Goal: Check status

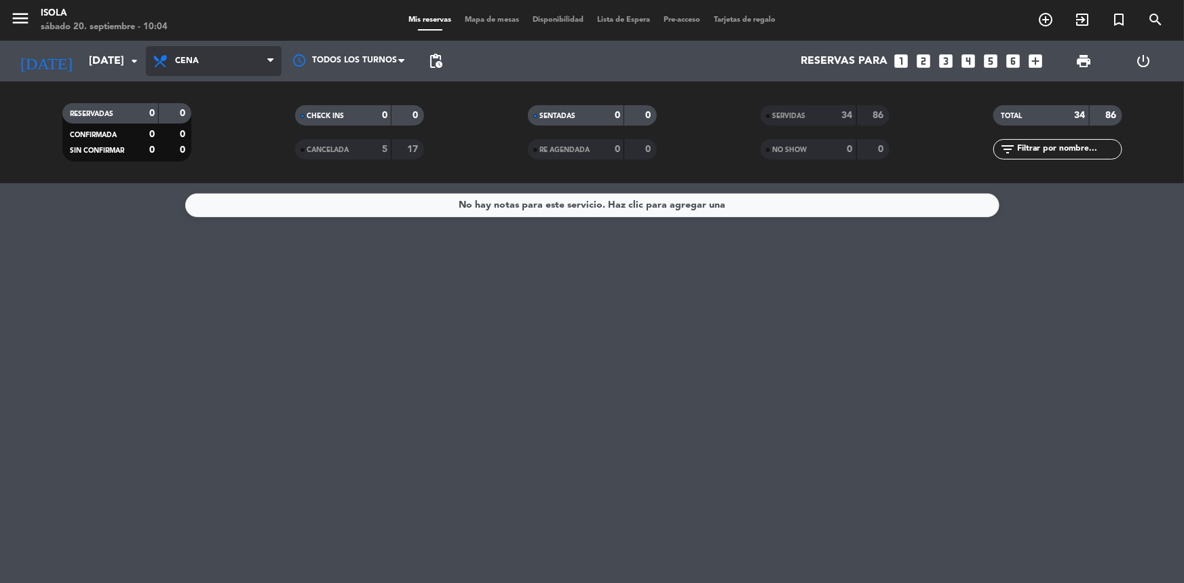
click at [197, 67] on span "Cena" at bounding box center [214, 61] width 136 height 30
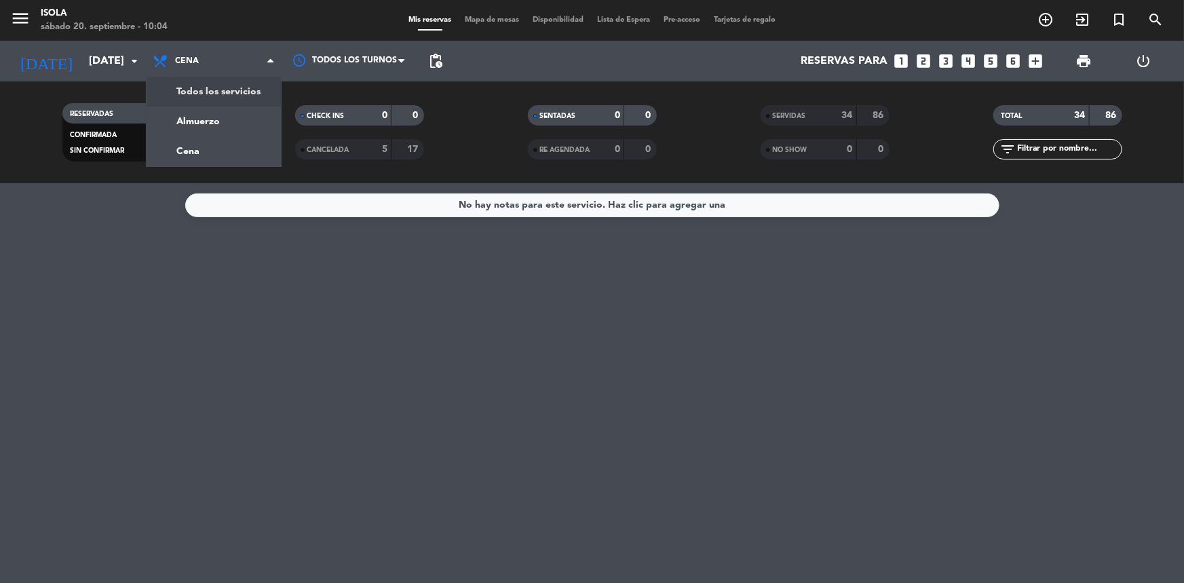
click at [208, 113] on div "menu [PERSON_NAME][DATE] 20. septiembre - 10:04 Mis reservas Mapa de mesas Disp…" at bounding box center [592, 91] width 1184 height 183
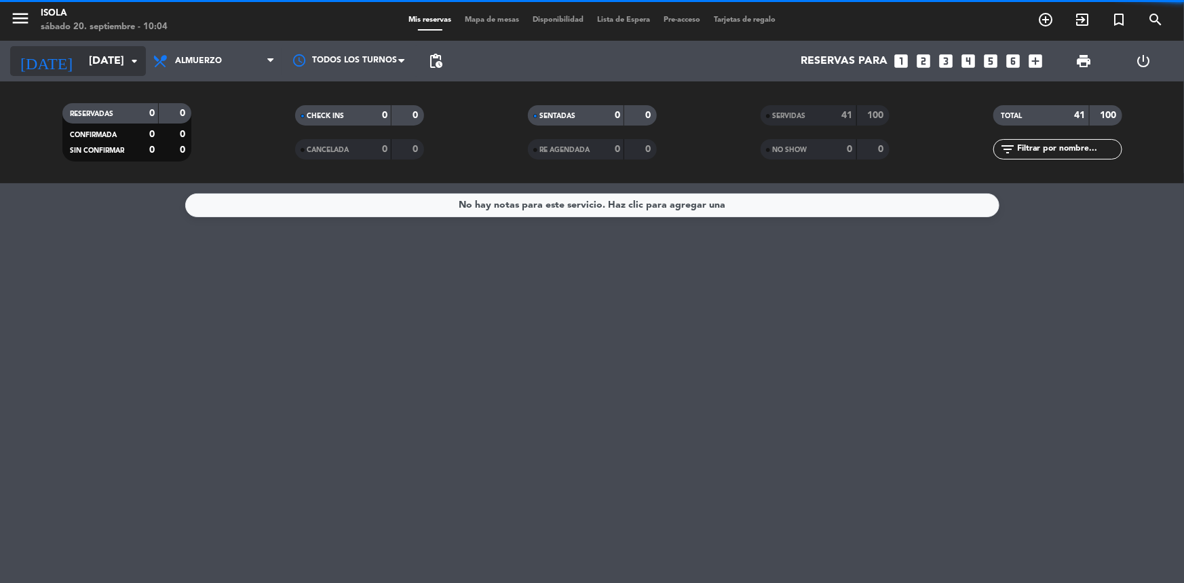
click at [110, 62] on input "[DATE]" at bounding box center [153, 61] width 143 height 26
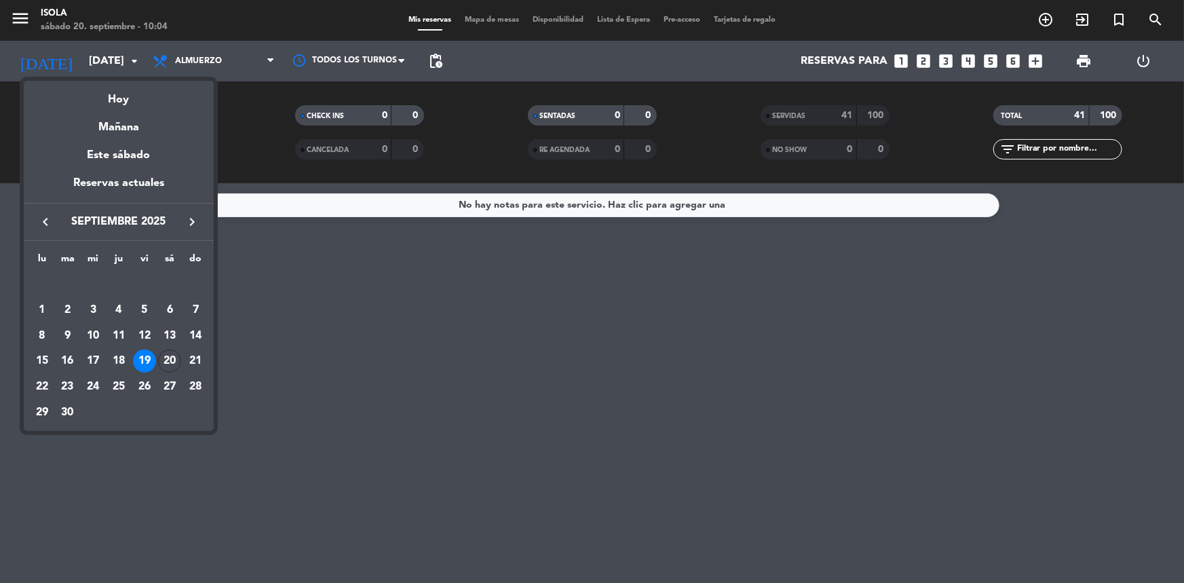
click at [172, 359] on div "20" at bounding box center [169, 360] width 23 height 23
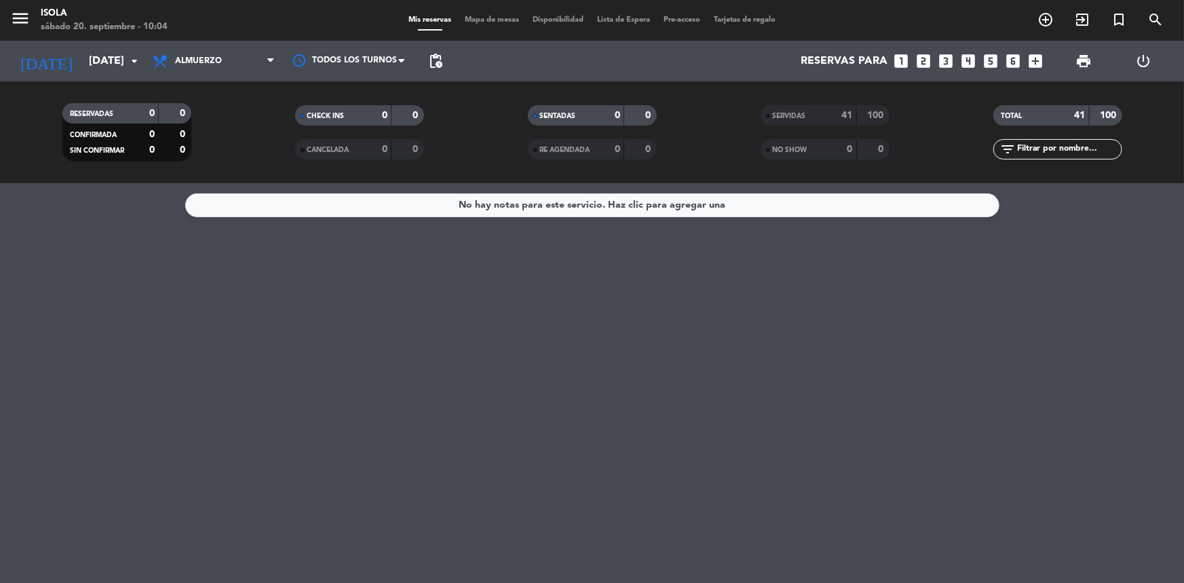
type input "[DATE]"
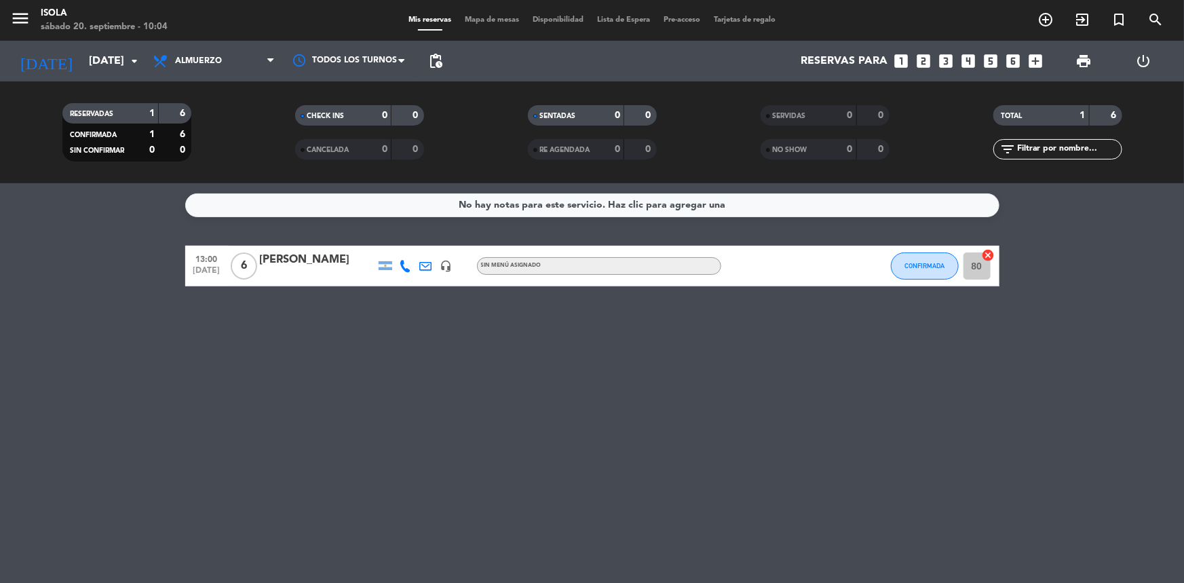
click at [321, 259] on div "[PERSON_NAME]" at bounding box center [317, 260] width 115 height 18
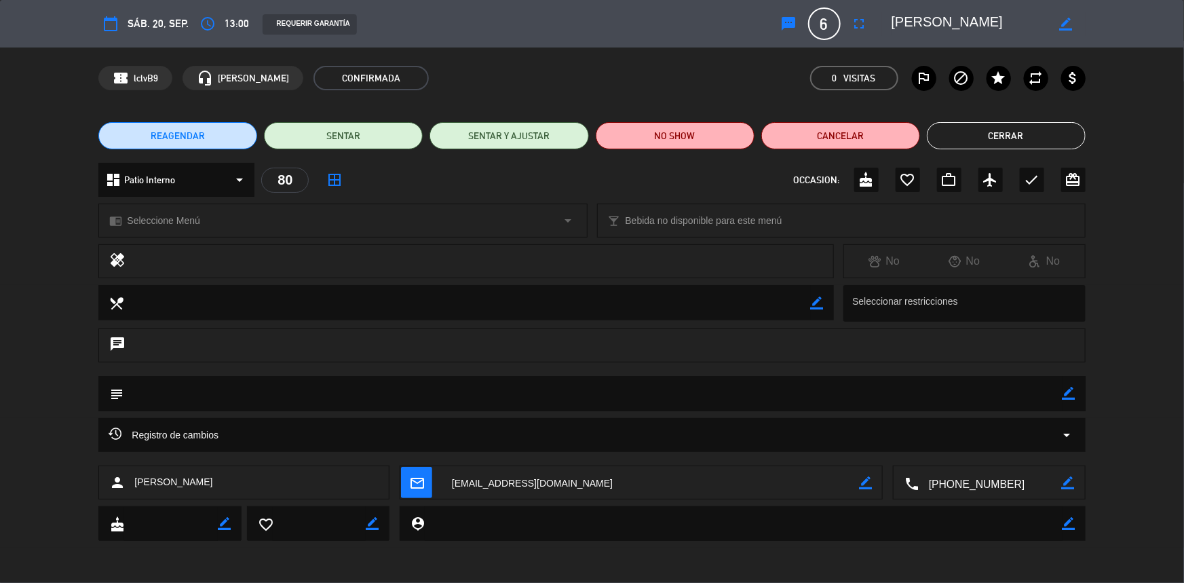
click at [302, 432] on div "Registro de cambios arrow_drop_down" at bounding box center [592, 435] width 966 height 16
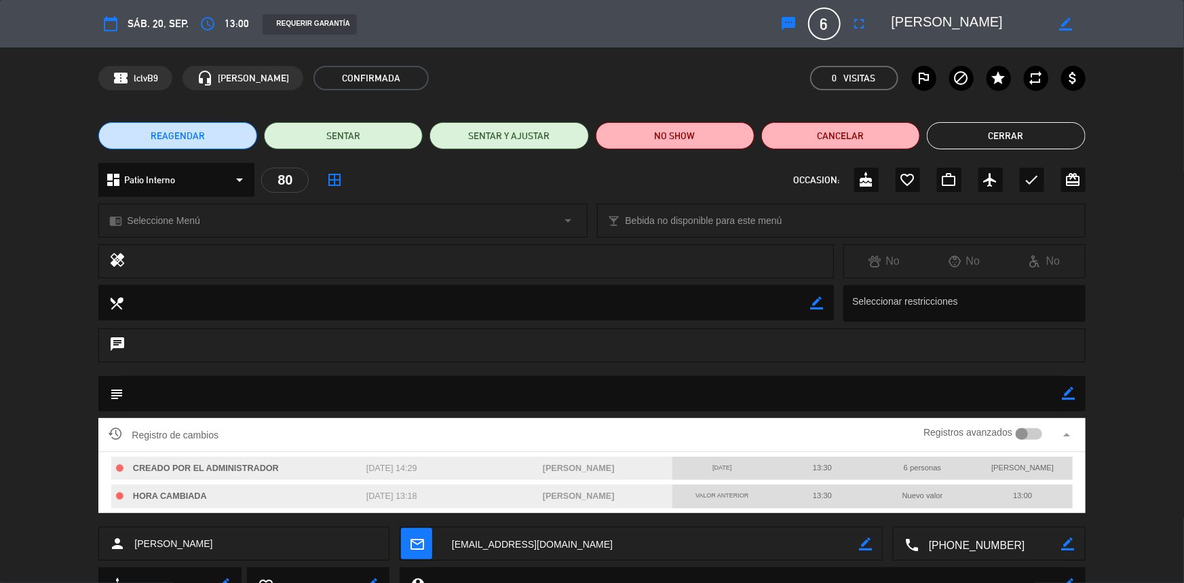
click at [590, 146] on button "Cerrar" at bounding box center [1006, 135] width 159 height 27
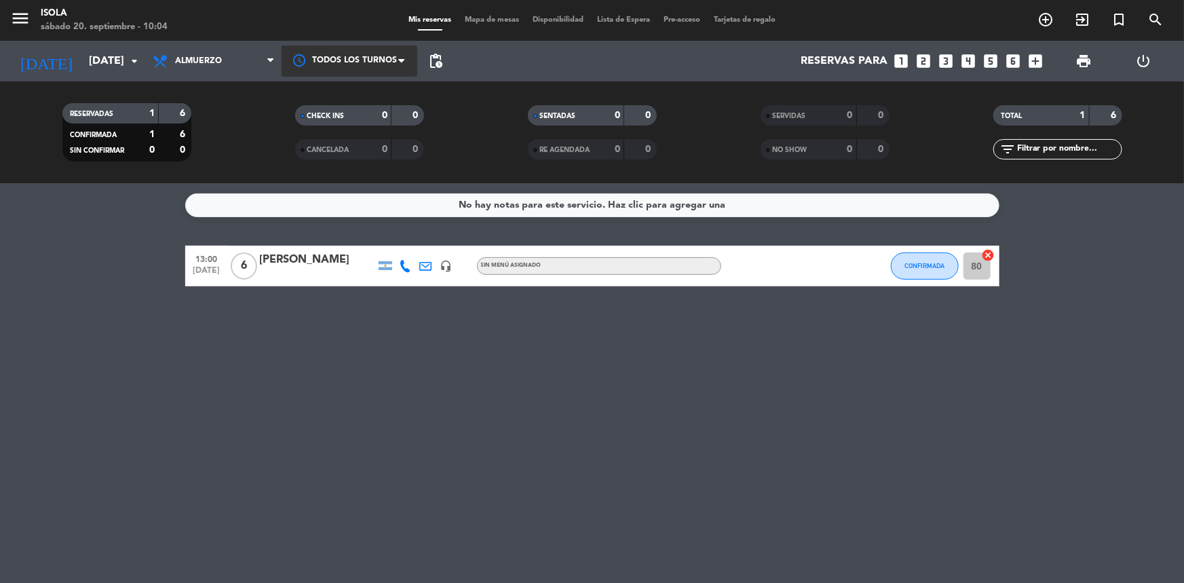
click at [385, 60] on div at bounding box center [350, 60] width 136 height 31
click at [343, 66] on div at bounding box center [350, 60] width 136 height 31
click at [250, 63] on span "Almuerzo" at bounding box center [214, 61] width 136 height 30
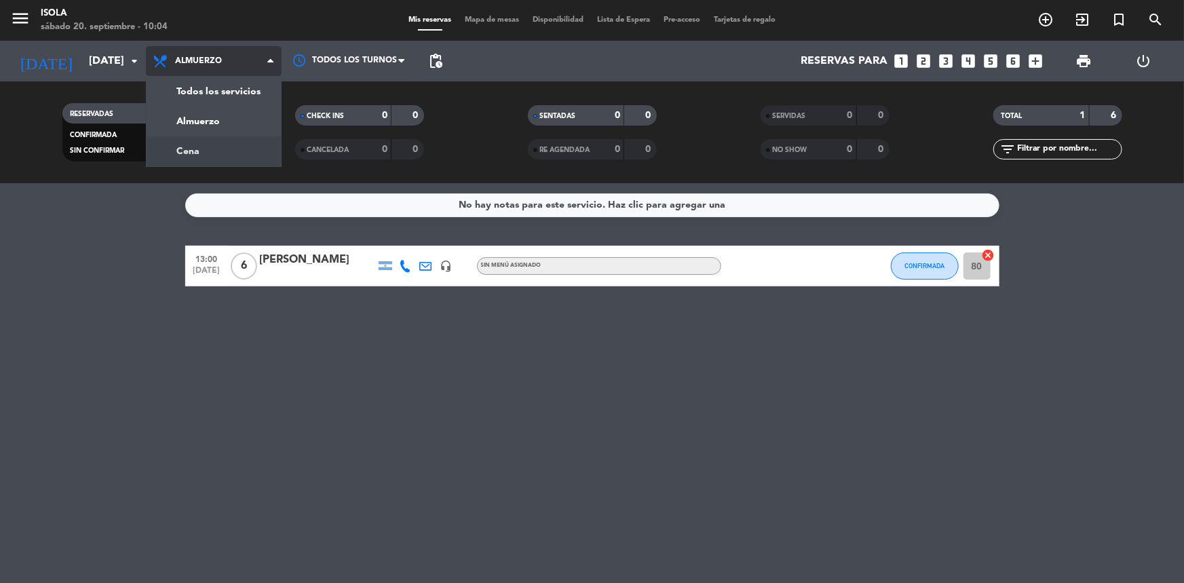
click at [217, 140] on div "menu [PERSON_NAME][DATE] 20. septiembre - 10:04 Mis reservas Mapa de mesas Disp…" at bounding box center [592, 91] width 1184 height 183
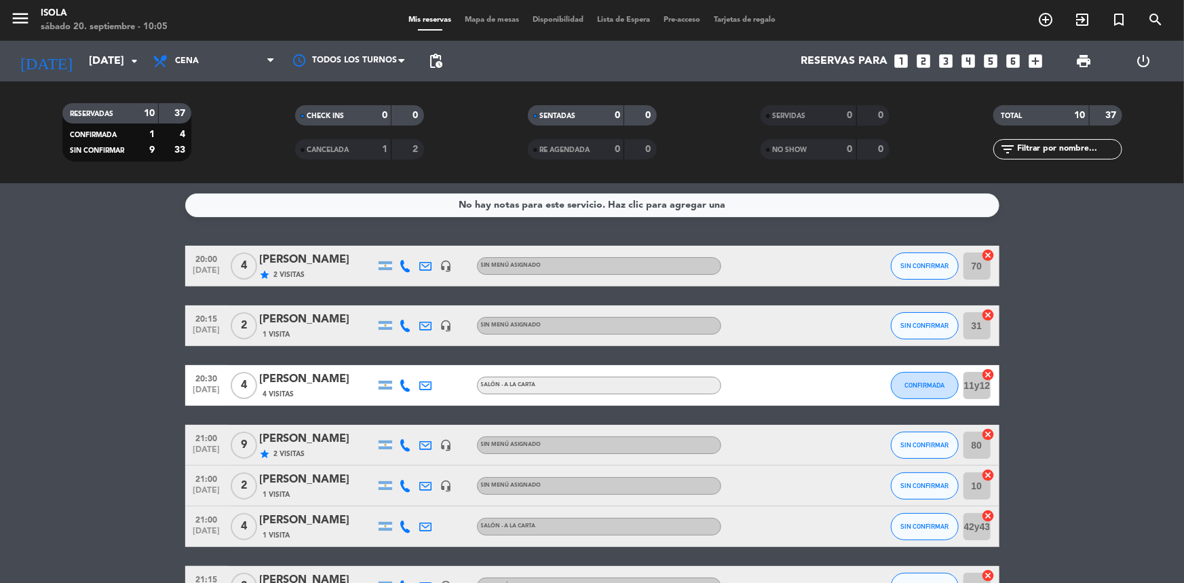
click at [211, 76] on div "Todos los servicios Almuerzo Cena Cena Todos los servicios Almuerzo Cena" at bounding box center [214, 61] width 136 height 41
click at [215, 73] on span "Cena" at bounding box center [214, 61] width 136 height 30
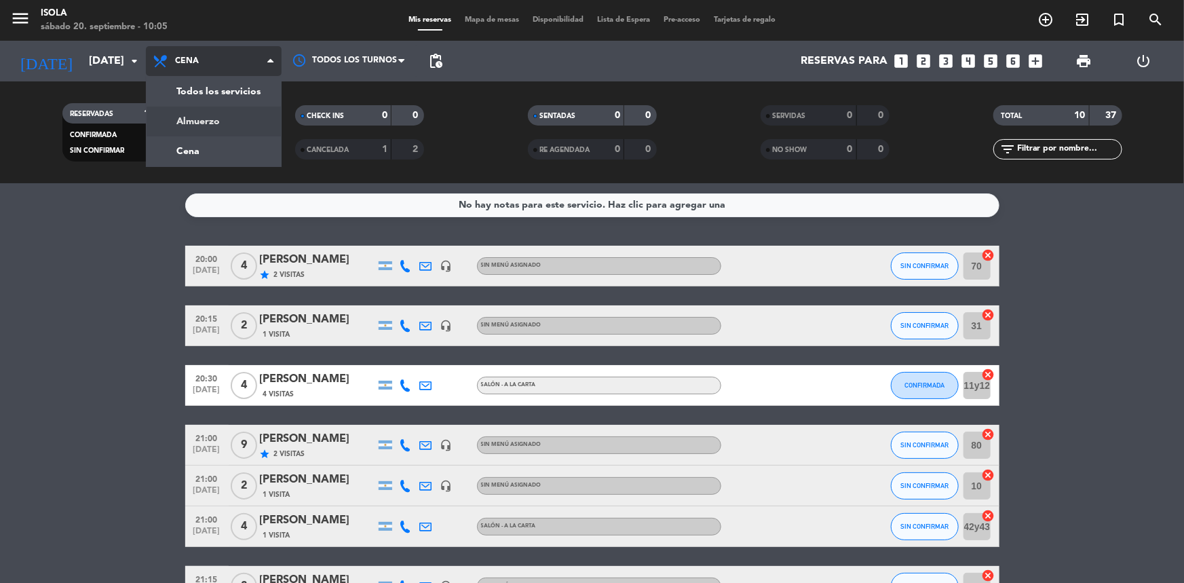
click at [208, 120] on div "menu [PERSON_NAME][DATE] 20. septiembre - 10:05 Mis reservas Mapa de mesas Disp…" at bounding box center [592, 91] width 1184 height 183
